Goal: Task Accomplishment & Management: Use online tool/utility

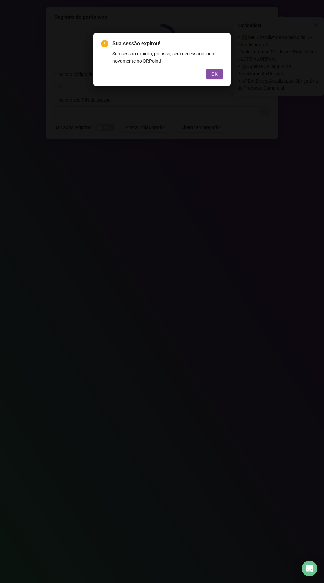
click at [196, 72] on div "OK" at bounding box center [162, 74] width 122 height 11
click at [216, 77] on span "OK" at bounding box center [214, 73] width 6 height 7
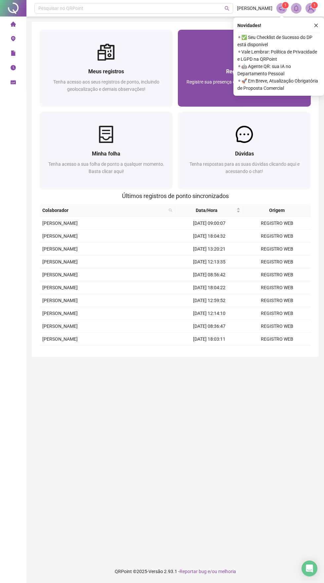
click at [198, 78] on div "Registrar ponto Registre sua presença com rapidez e segurança clicando aqui!" at bounding box center [244, 83] width 117 height 33
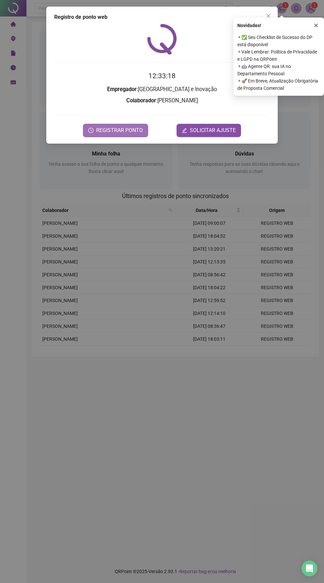
click at [125, 131] on span "REGISTRAR PONTO" at bounding box center [119, 130] width 47 height 8
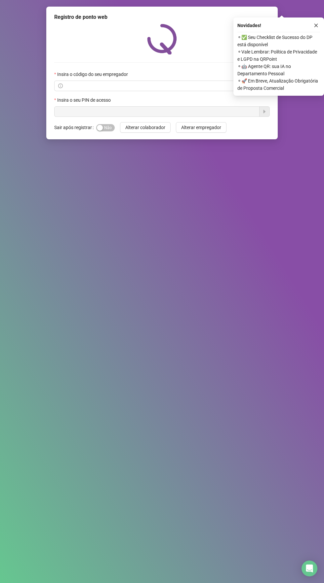
click at [163, 44] on img at bounding box center [162, 39] width 30 height 31
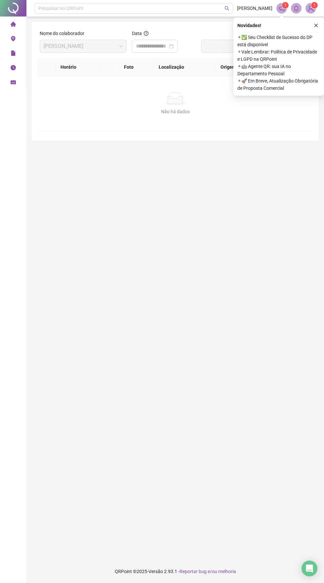
click at [13, 24] on icon "home" at bounding box center [12, 23] width 5 height 5
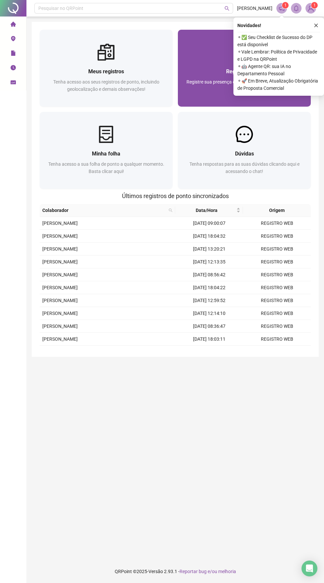
click at [205, 67] on div "Registrar ponto Registre sua presença com rapidez e segurança clicando aqui!" at bounding box center [244, 84] width 133 height 46
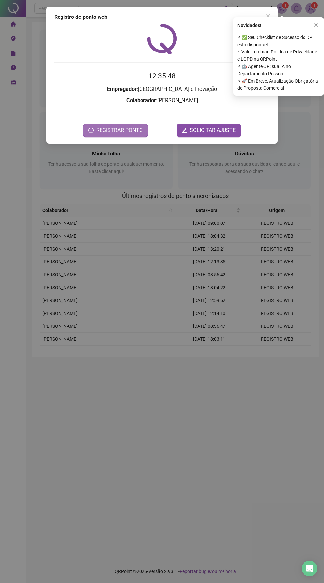
click at [124, 134] on span "REGISTRAR PONTO" at bounding box center [119, 130] width 47 height 8
